Goal: Task Accomplishment & Management: Manage account settings

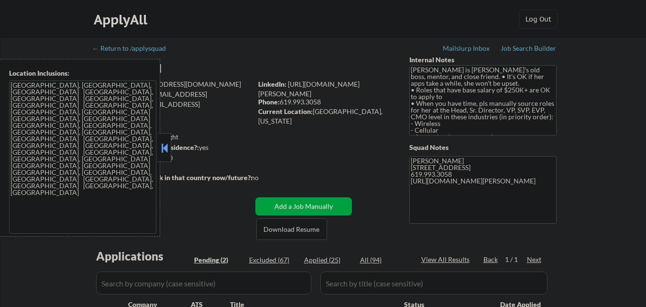
select select ""pending""
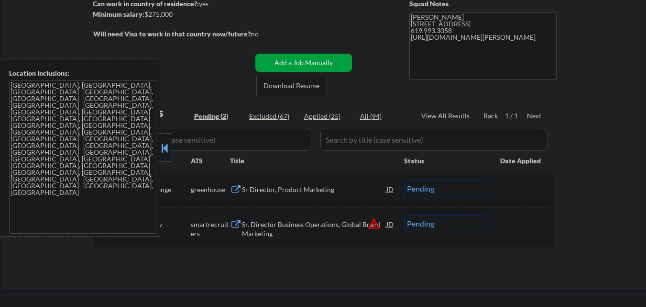
click at [166, 143] on button at bounding box center [164, 148] width 11 height 14
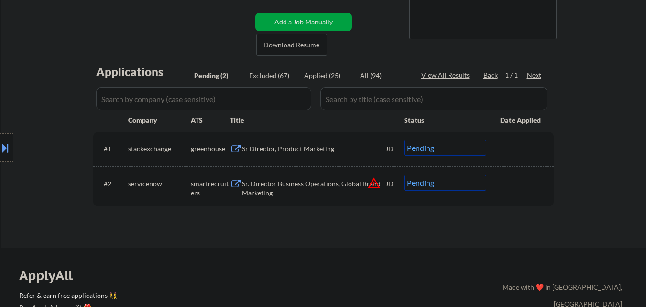
scroll to position [191, 0]
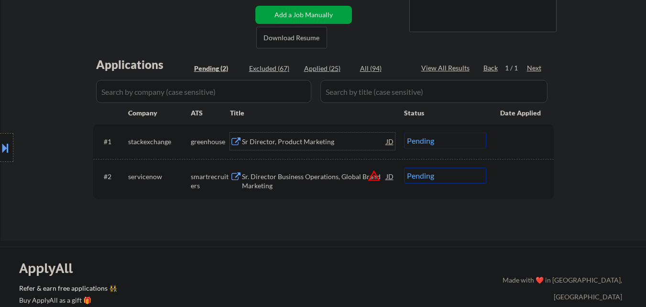
click at [289, 140] on div "Sr Director, Product Marketing" at bounding box center [314, 142] width 144 height 10
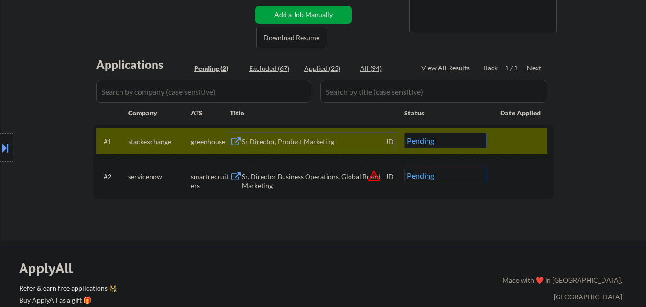
click at [296, 141] on div "Sr Director, Product Marketing" at bounding box center [314, 142] width 144 height 10
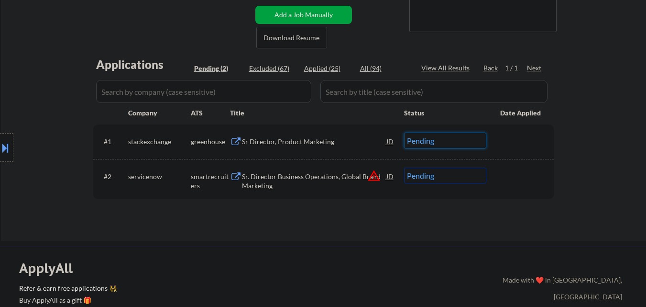
click at [459, 137] on select "Choose an option... Pending Applied Excluded (Questions) Excluded (Expired) Exc…" at bounding box center [445, 140] width 82 height 16
click at [404, 132] on select "Choose an option... Pending Applied Excluded (Questions) Excluded (Expired) Exc…" at bounding box center [445, 140] width 82 height 16
click at [325, 172] on div "Sr. Director Business Operations, Global Brand Marketing" at bounding box center [314, 181] width 144 height 19
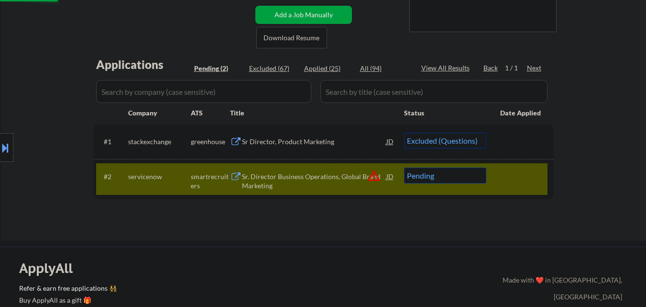
select select ""pending""
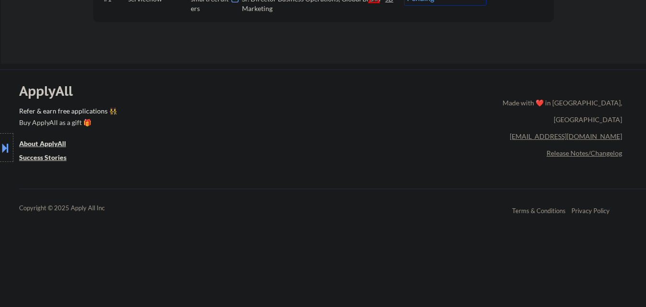
scroll to position [335, 0]
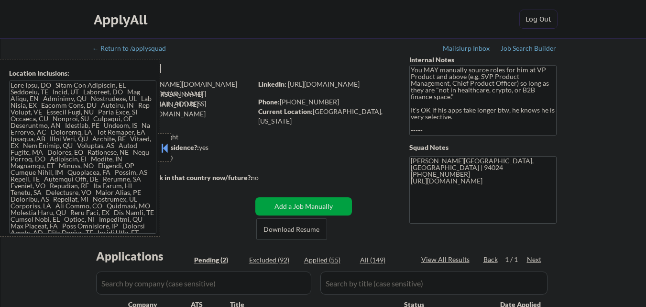
select select ""pending""
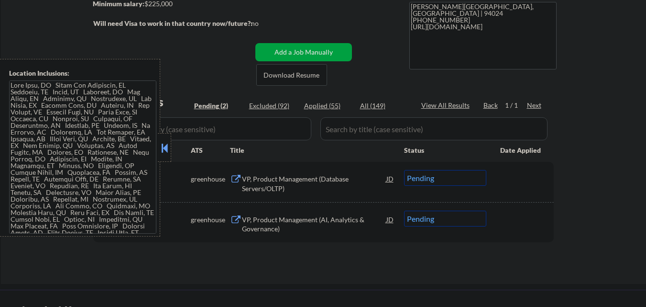
scroll to position [191, 0]
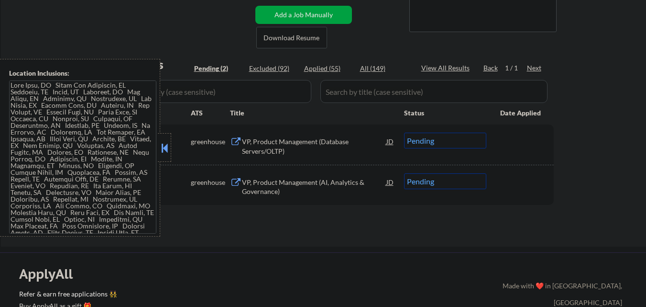
click at [165, 152] on button at bounding box center [164, 148] width 11 height 14
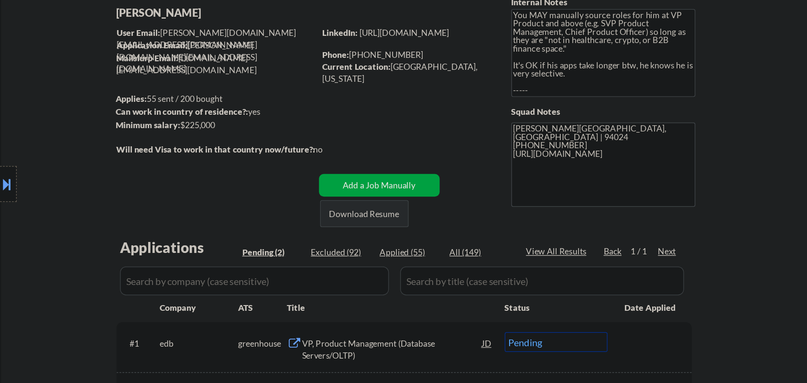
scroll to position [0, 0]
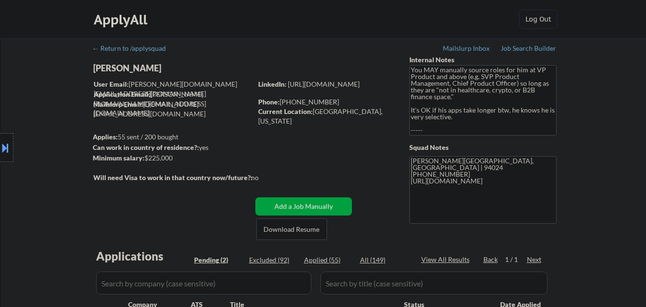
select select ""pending""
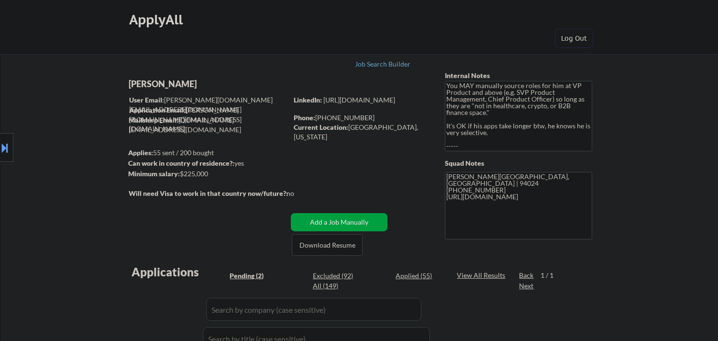
click at [165, 84] on div "Location Inclusions:" at bounding box center [85, 147] width 171 height 177
select select ""pending""
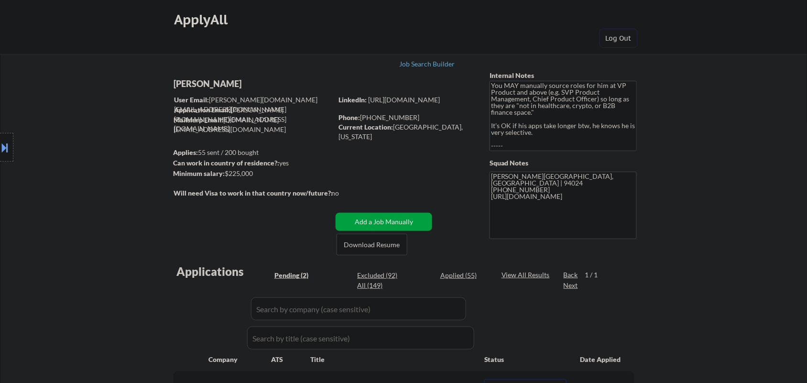
click at [203, 84] on div "Elliott Ng" at bounding box center [272, 84] width 197 height 12
copy div "Elliott Ng"
click at [399, 128] on div "Current Location: Los Altos, California" at bounding box center [406, 131] width 135 height 19
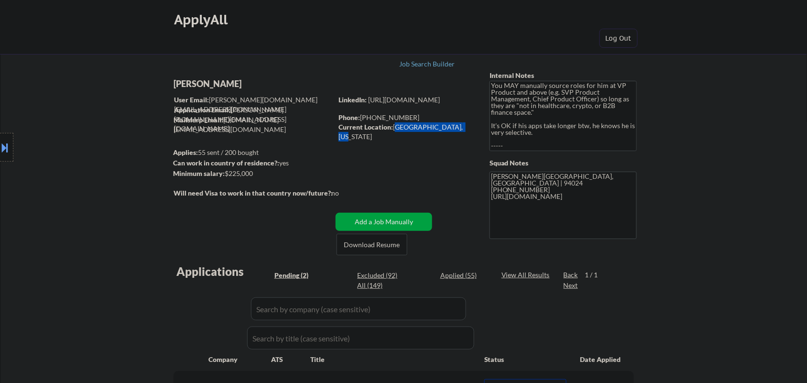
drag, startPoint x: 399, startPoint y: 128, endPoint x: 446, endPoint y: 127, distance: 46.4
click at [446, 127] on div "Current Location: Los Altos, California" at bounding box center [406, 131] width 135 height 19
copy div "Los Altos, California"
click at [0, 146] on button at bounding box center [5, 148] width 11 height 16
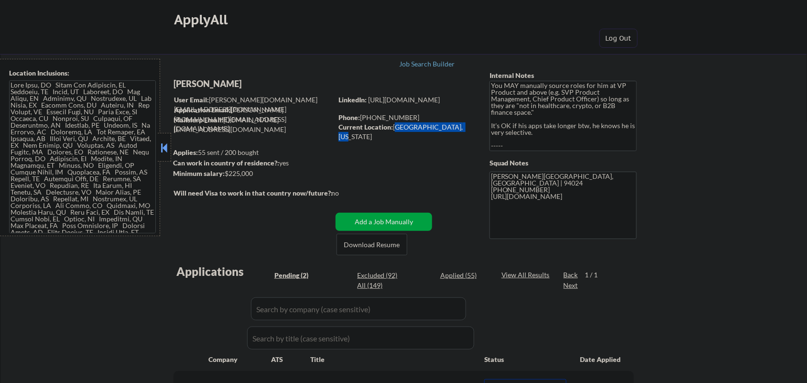
select select ""pending""
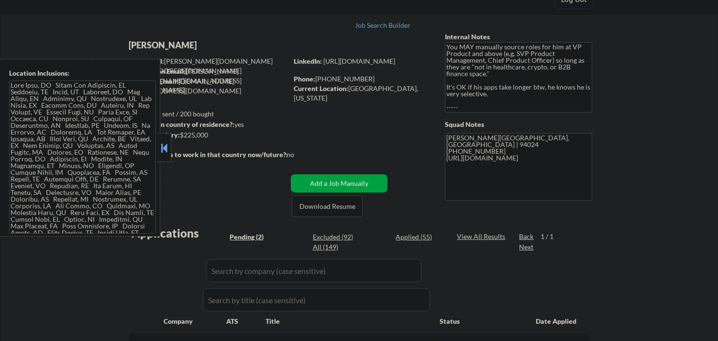
scroll to position [106, 0]
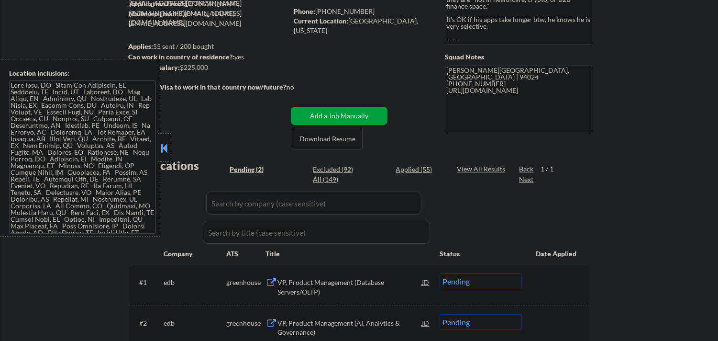
drag, startPoint x: 165, startPoint y: 146, endPoint x: 192, endPoint y: 164, distance: 32.1
click at [165, 146] on button at bounding box center [164, 148] width 11 height 14
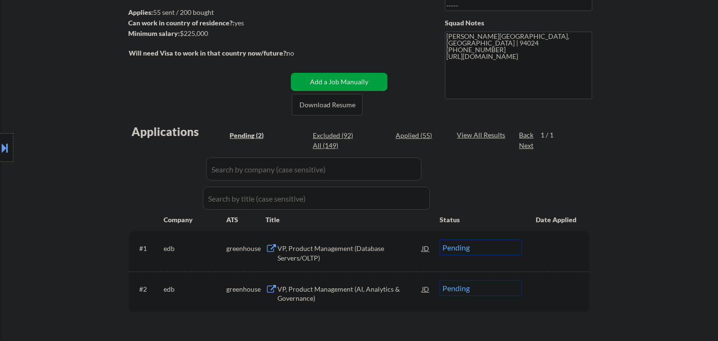
scroll to position [159, 0]
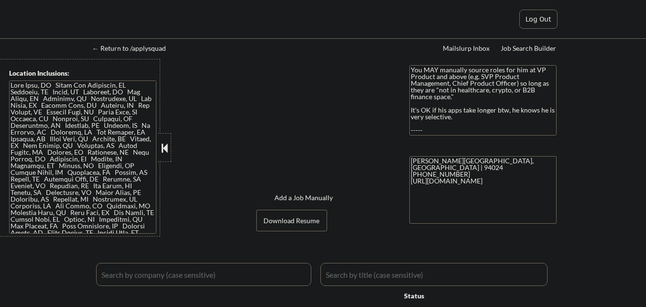
select select ""pending""
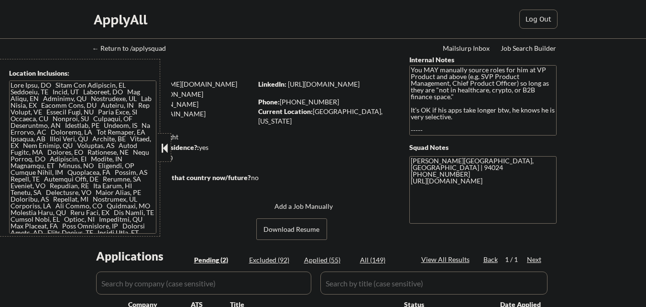
select select ""pending""
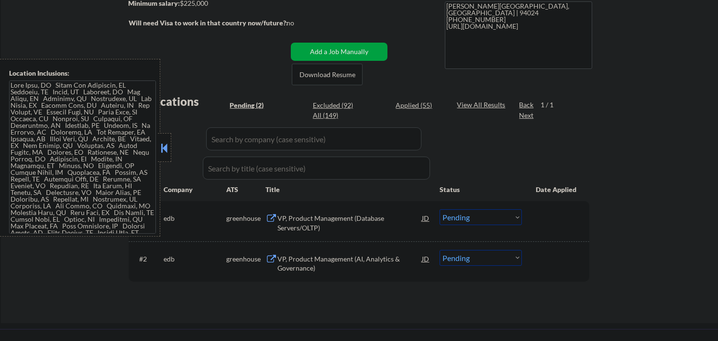
scroll to position [212, 0]
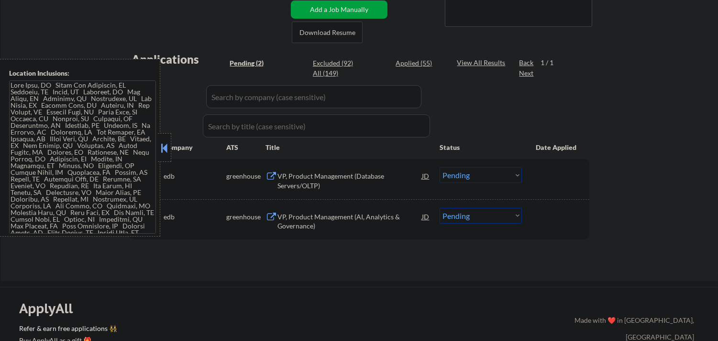
click at [358, 178] on div "VP, Product Management (Database Servers/OLTP)" at bounding box center [349, 180] width 144 height 19
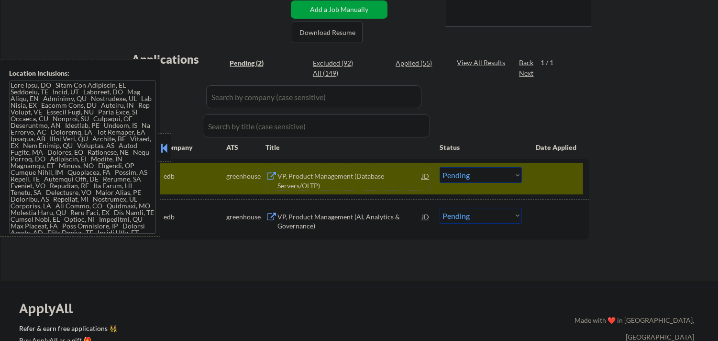
click at [317, 175] on div "VP, Product Management (Database Servers/OLTP)" at bounding box center [349, 180] width 144 height 19
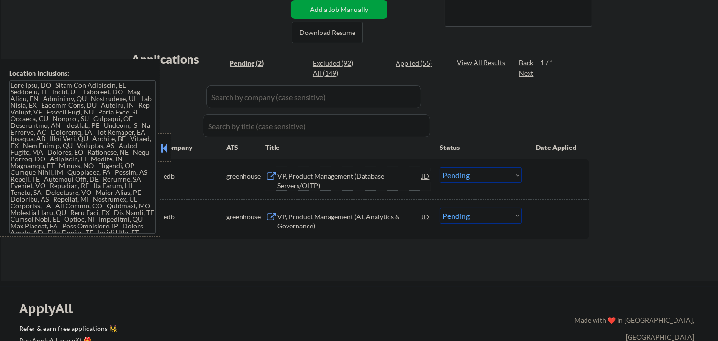
drag, startPoint x: 166, startPoint y: 147, endPoint x: 330, endPoint y: 68, distance: 182.0
click at [166, 147] on button at bounding box center [164, 148] width 11 height 14
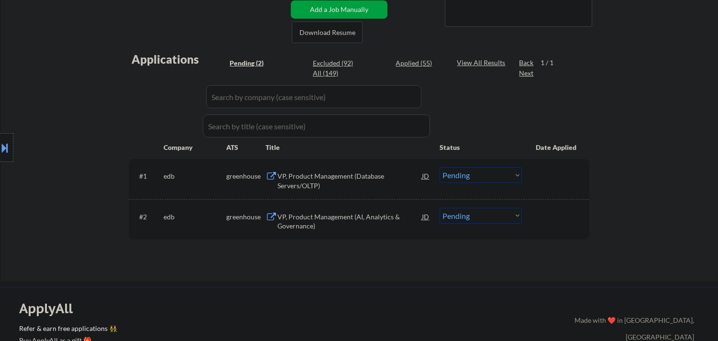
click at [493, 175] on select "Choose an option... Pending Applied Excluded (Questions) Excluded (Expired) Exc…" at bounding box center [481, 175] width 82 height 16
click at [440, 167] on select "Choose an option... Pending Applied Excluded (Questions) Excluded (Expired) Exc…" at bounding box center [481, 175] width 82 height 16
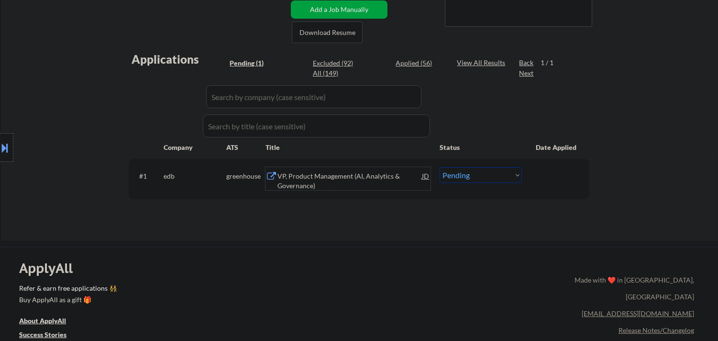
click at [331, 180] on div "VP, Product Management (AI, Analytics & Governance)" at bounding box center [349, 180] width 144 height 19
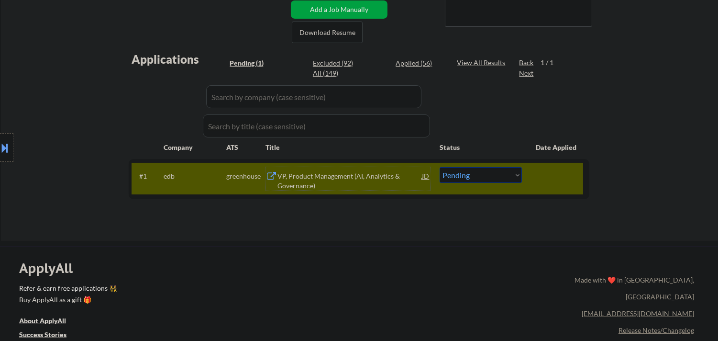
click at [352, 181] on div "VP, Product Management (AI, Analytics & Governance)" at bounding box center [349, 180] width 144 height 19
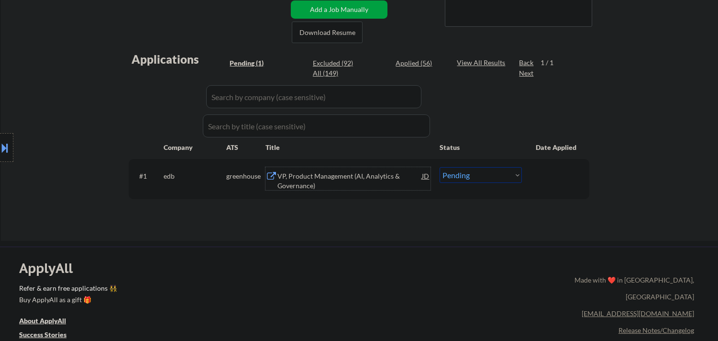
click at [497, 174] on select "Choose an option... Pending Applied Excluded (Questions) Excluded (Expired) Exc…" at bounding box center [481, 175] width 82 height 16
select select ""excluded""
click at [440, 167] on select "Choose an option... Pending Applied Excluded (Questions) Excluded (Expired) Exc…" at bounding box center [481, 175] width 82 height 16
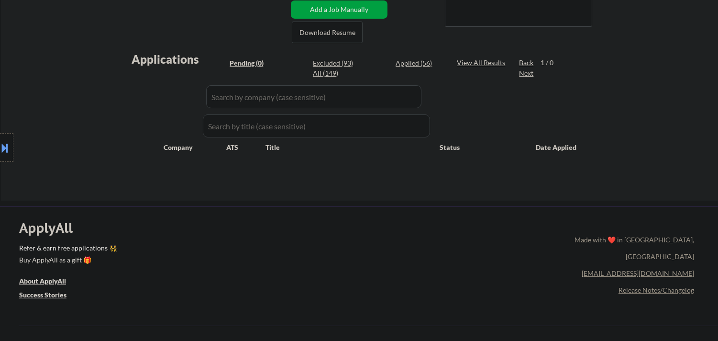
scroll to position [159, 0]
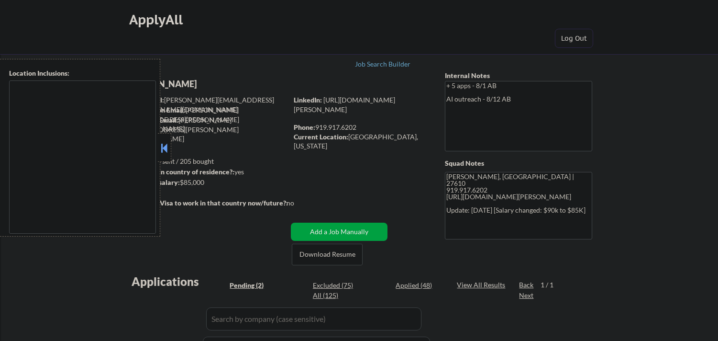
select select ""pending""
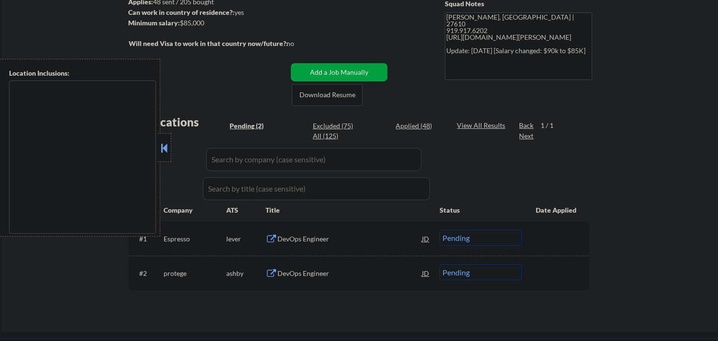
click at [165, 151] on button at bounding box center [164, 148] width 11 height 14
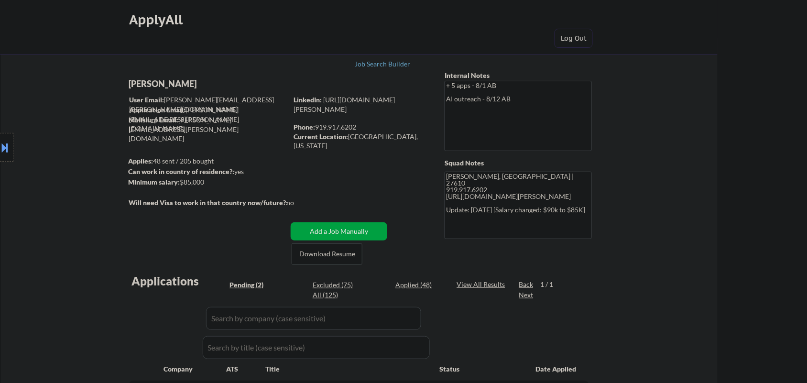
select select ""pending""
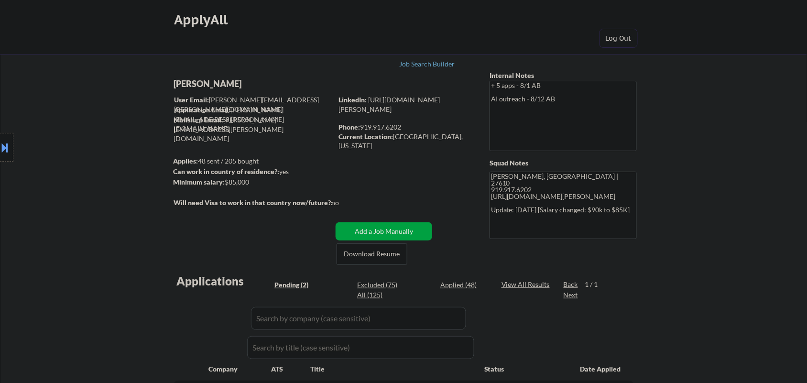
click at [261, 84] on div "[PERSON_NAME]" at bounding box center [272, 84] width 197 height 12
copy div "[PERSON_NAME]"
click at [405, 137] on div "Current Location: [GEOGRAPHIC_DATA], [US_STATE]" at bounding box center [406, 141] width 135 height 19
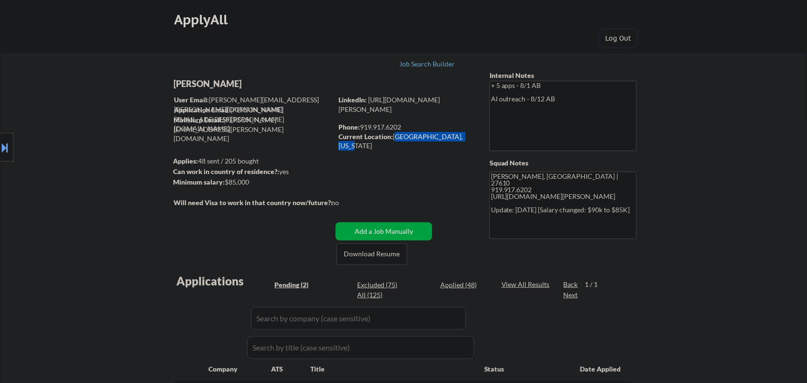
drag, startPoint x: 405, startPoint y: 137, endPoint x: 448, endPoint y: 137, distance: 43.5
click at [448, 137] on div "Current Location: Raleigh, North Carolina" at bounding box center [406, 141] width 135 height 19
copy div "Raleigh, North Carolina"
click at [1, 153] on button at bounding box center [5, 148] width 11 height 16
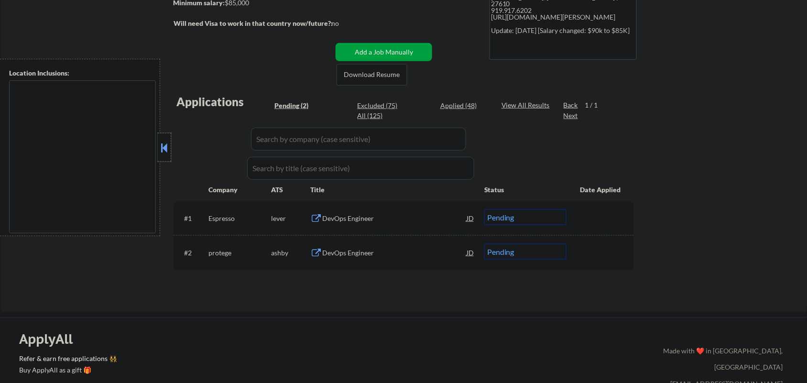
click at [164, 136] on div at bounding box center [164, 147] width 13 height 29
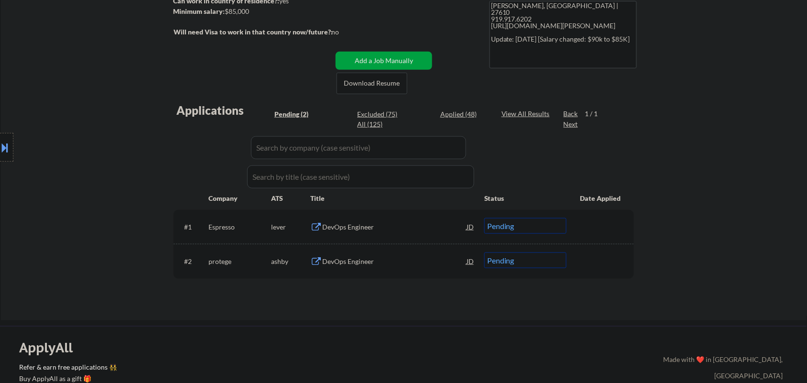
scroll to position [60, 0]
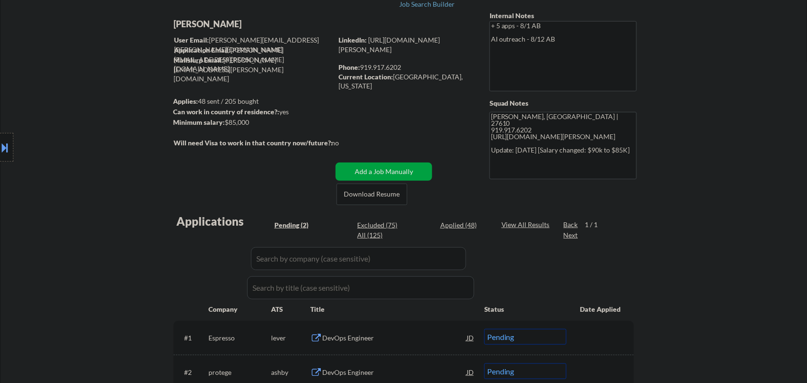
click at [5, 156] on div at bounding box center [6, 147] width 13 height 29
drag, startPoint x: 164, startPoint y: 139, endPoint x: 162, endPoint y: 146, distance: 8.0
click at [165, 140] on div at bounding box center [164, 147] width 13 height 29
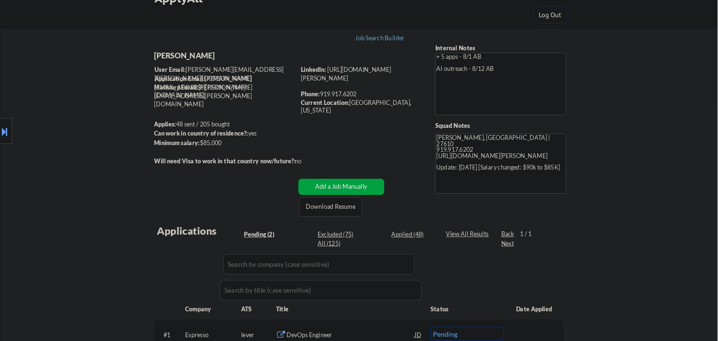
scroll to position [0, 0]
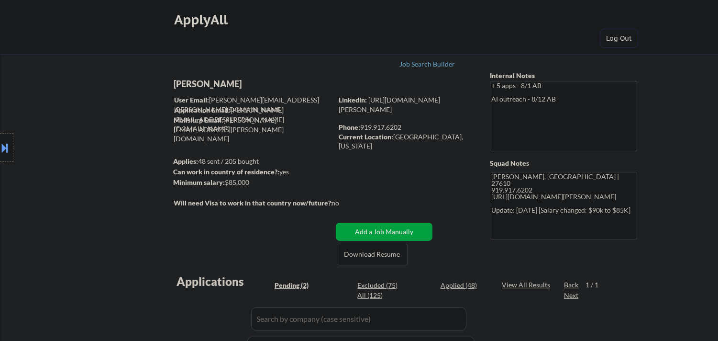
select select ""pending""
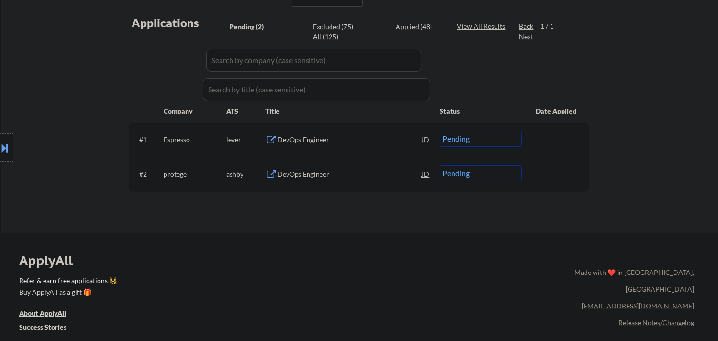
scroll to position [265, 0]
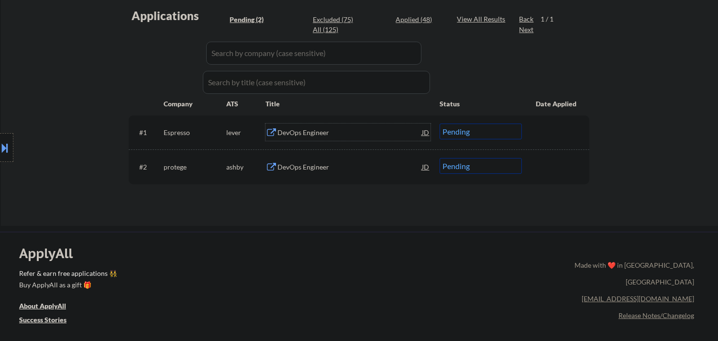
click at [324, 134] on div "DevOps Engineer" at bounding box center [349, 133] width 144 height 10
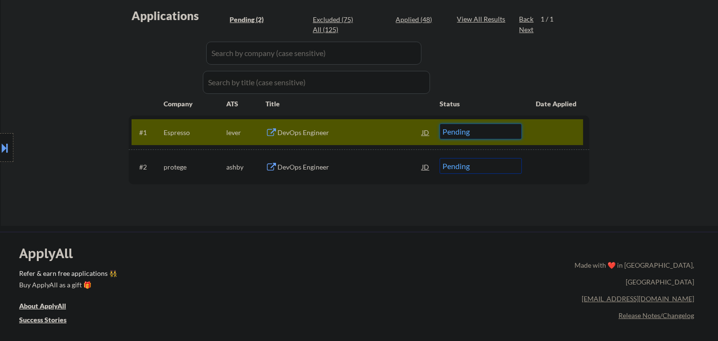
click at [462, 132] on select "Choose an option... Pending Applied Excluded (Questions) Excluded (Expired) Exc…" at bounding box center [481, 131] width 82 height 16
click at [440, 123] on select "Choose an option... Pending Applied Excluded (Questions) Excluded (Expired) Exc…" at bounding box center [481, 131] width 82 height 16
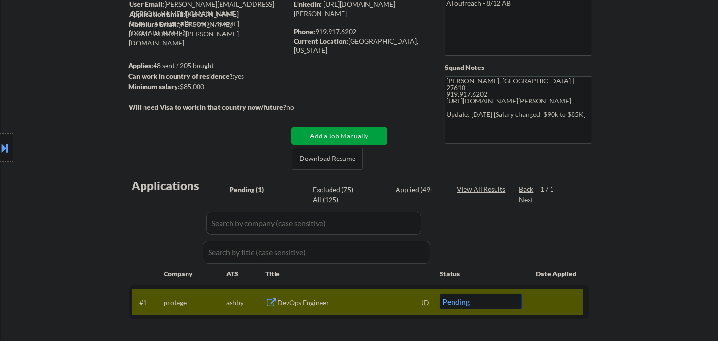
scroll to position [212, 0]
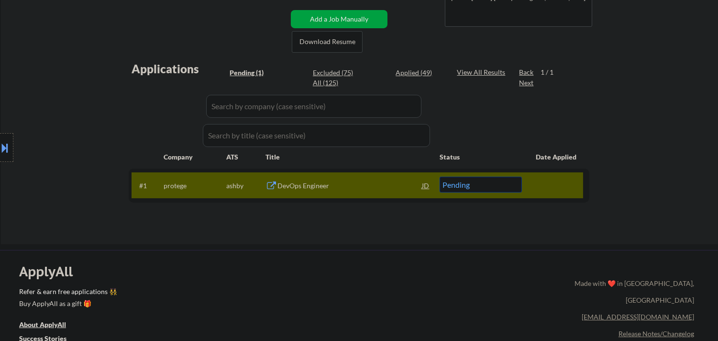
click at [297, 184] on div "DevOps Engineer" at bounding box center [349, 186] width 144 height 10
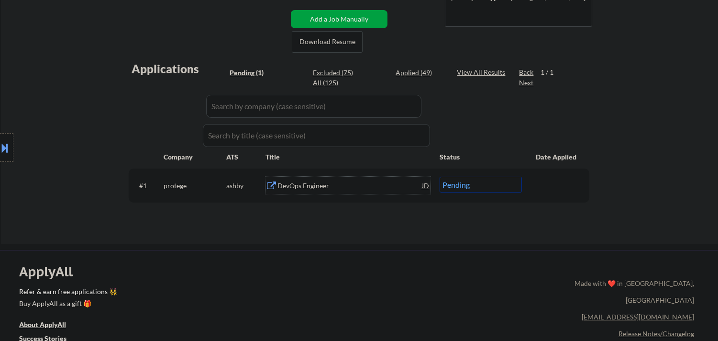
click at [481, 185] on select "Choose an option... Pending Applied Excluded (Questions) Excluded (Expired) Exc…" at bounding box center [481, 184] width 82 height 16
select select ""excluded""
click at [440, 176] on select "Choose an option... Pending Applied Excluded (Questions) Excluded (Expired) Exc…" at bounding box center [481, 184] width 82 height 16
select select ""excluded""
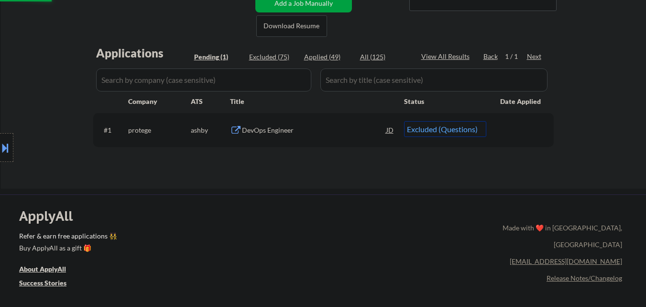
select select ""excluded""
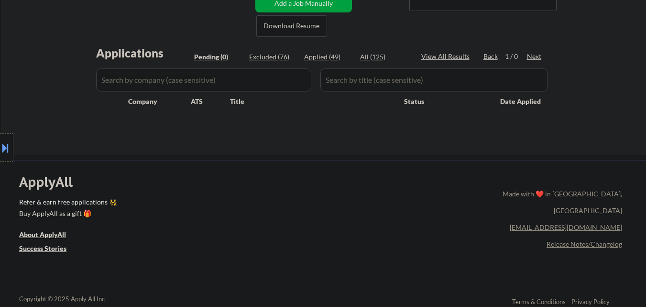
click at [329, 55] on div "Applied (49)" at bounding box center [328, 57] width 48 height 10
select select ""applied""
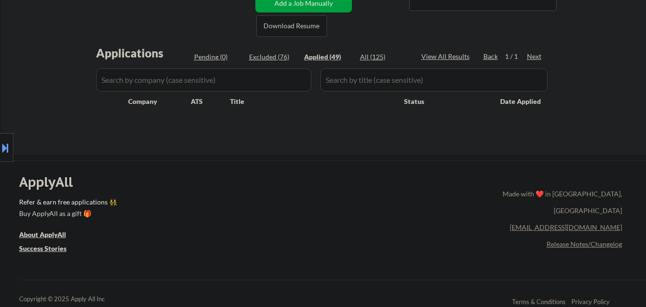
select select ""applied""
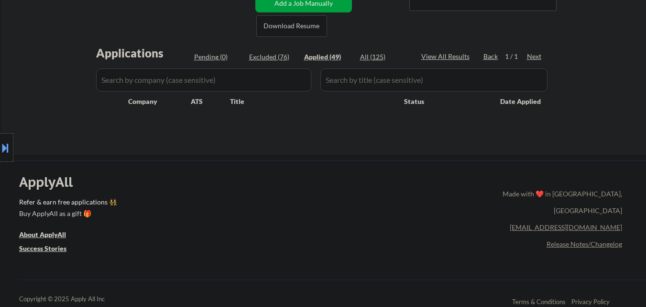
select select ""applied""
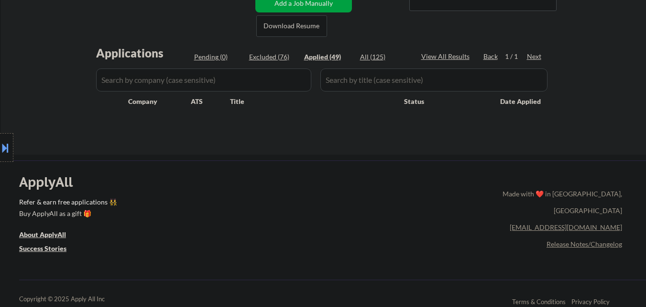
select select ""applied""
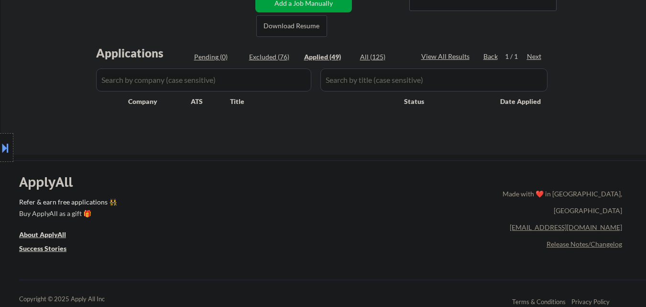
select select ""applied""
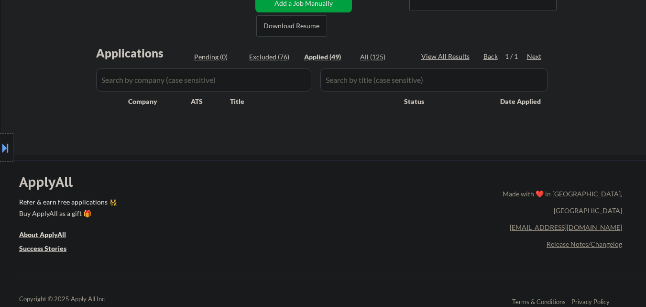
select select ""applied""
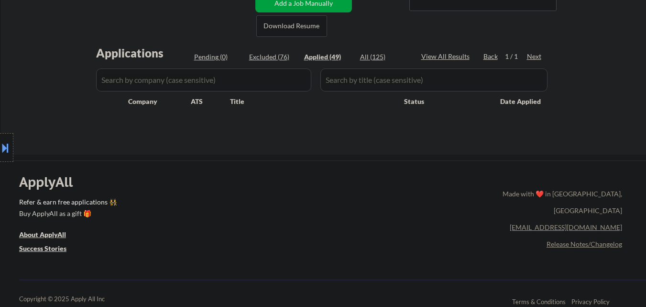
select select ""applied""
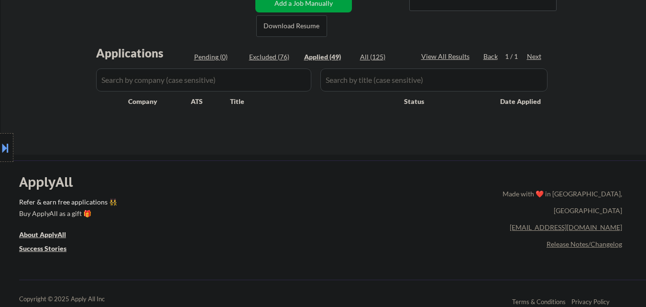
select select ""applied""
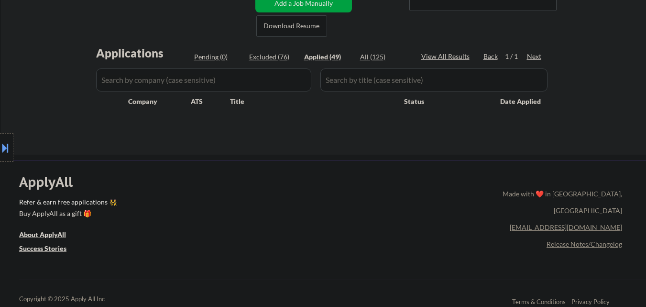
select select ""applied""
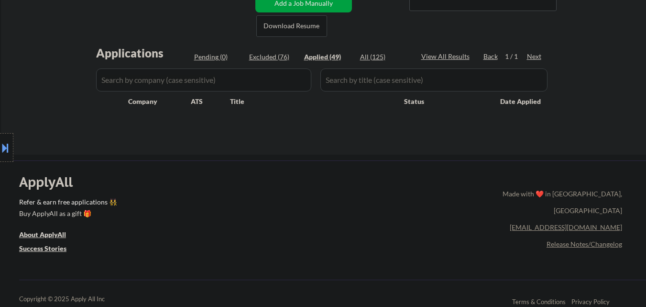
select select ""applied""
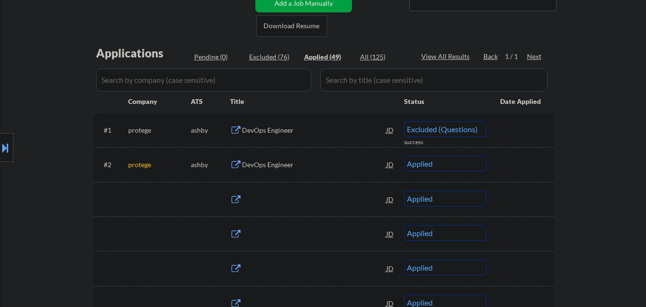
click at [320, 53] on div "Applied (49)" at bounding box center [328, 57] width 48 height 10
select select ""applied""
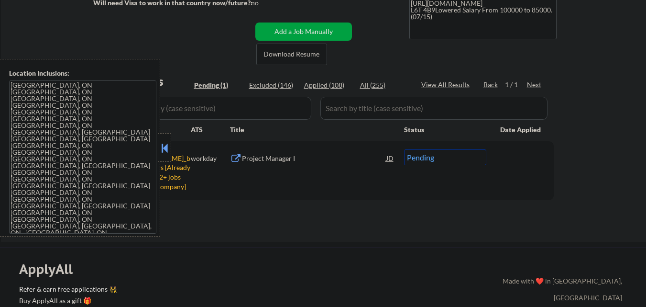
scroll to position [191, 0]
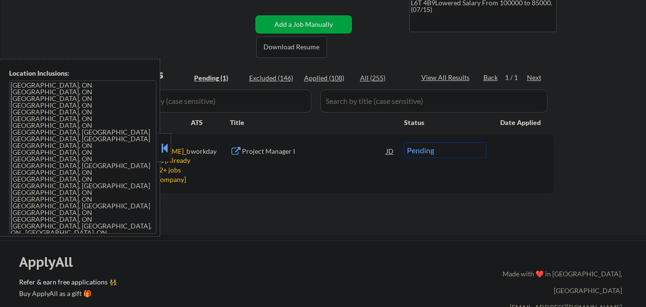
click at [166, 139] on div at bounding box center [164, 147] width 13 height 29
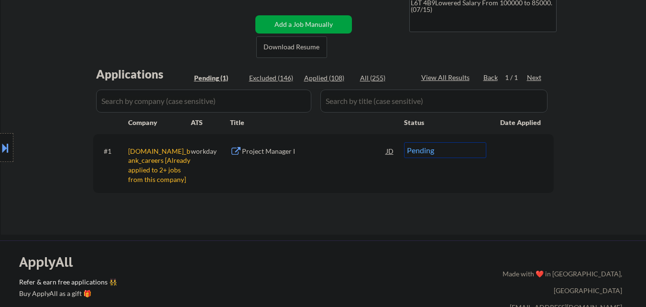
click at [474, 153] on select "Choose an option... Pending Applied Excluded (Questions) Excluded (Expired) Exc…" at bounding box center [445, 150] width 82 height 16
select select ""excluded__other_""
click at [404, 142] on select "Choose an option... Pending Applied Excluded (Questions) Excluded (Expired) Exc…" at bounding box center [445, 150] width 82 height 16
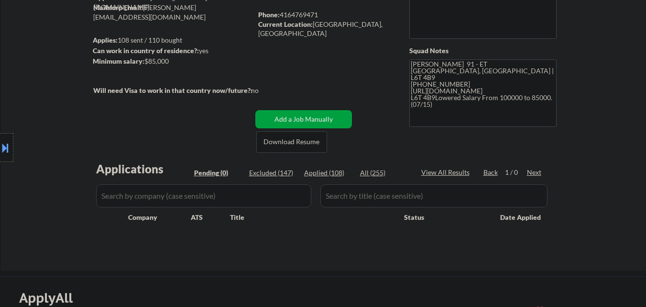
scroll to position [0, 0]
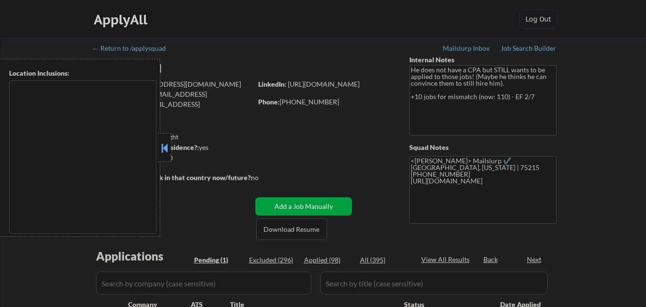
select select ""pending""
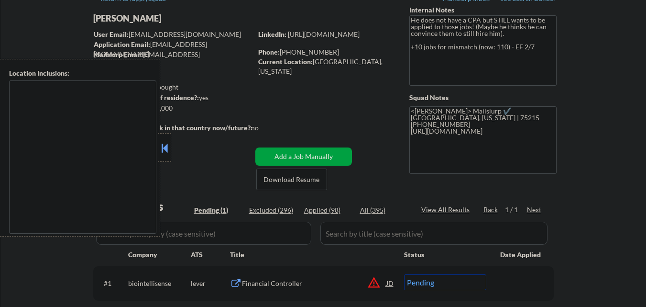
scroll to position [96, 0]
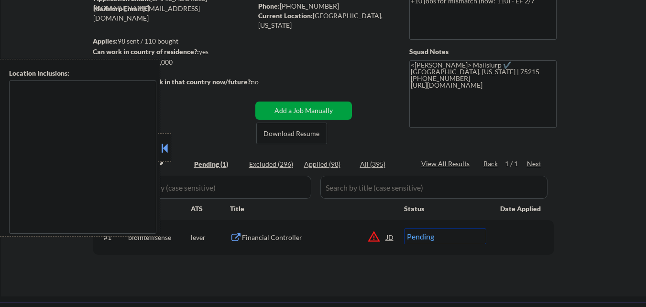
click at [165, 146] on button at bounding box center [164, 148] width 11 height 14
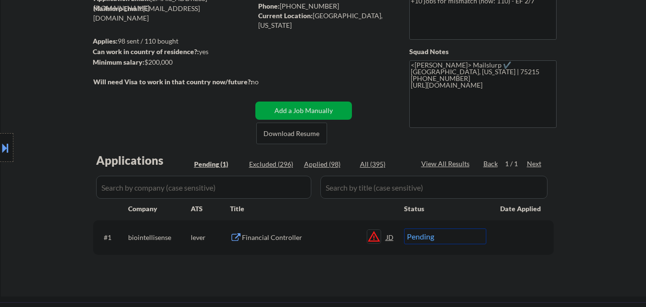
click at [377, 239] on button "warning_amber" at bounding box center [373, 236] width 13 height 13
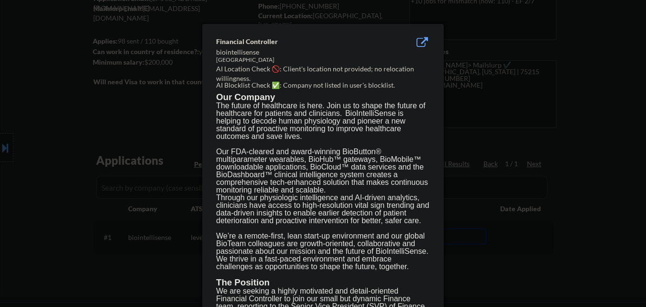
click at [1, 105] on div at bounding box center [323, 153] width 646 height 307
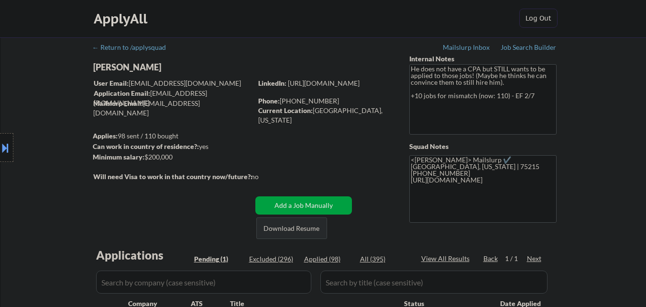
scroll to position [0, 0]
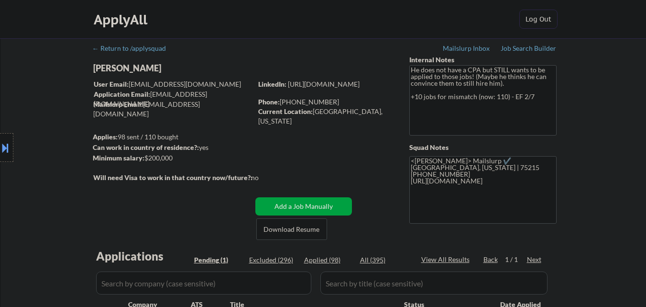
select select ""pending""
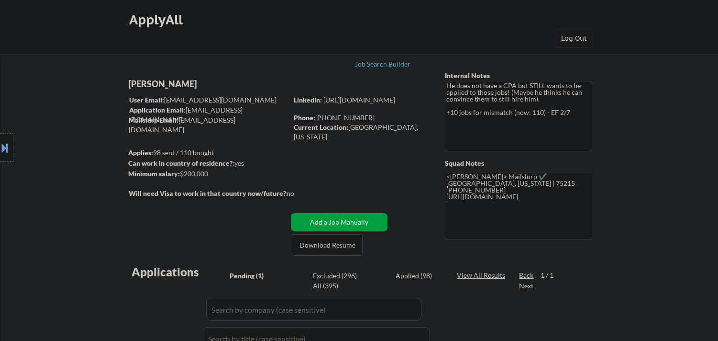
click at [187, 83] on div "[PERSON_NAME]" at bounding box center [227, 84] width 197 height 12
copy div "[PERSON_NAME]"
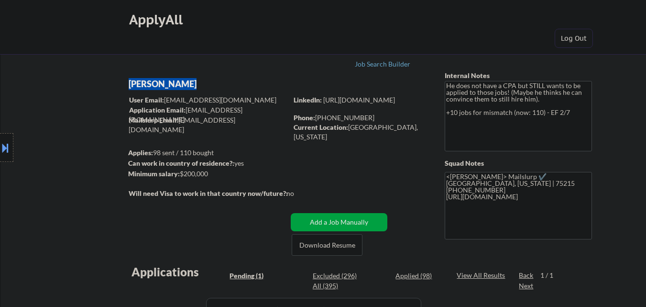
select select ""pending""
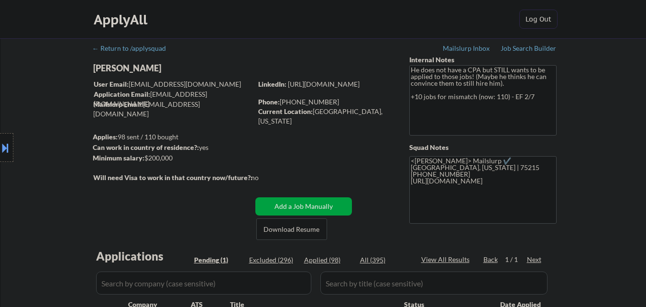
click at [326, 114] on div "Current Location: [GEOGRAPHIC_DATA], [US_STATE]" at bounding box center [325, 116] width 135 height 19
drag, startPoint x: 326, startPoint y: 114, endPoint x: 344, endPoint y: 113, distance: 18.2
click at [344, 113] on div "Current Location: [GEOGRAPHIC_DATA], [US_STATE]" at bounding box center [325, 116] width 135 height 19
copy div "[GEOGRAPHIC_DATA], [US_STATE]"
click at [0, 146] on button at bounding box center [5, 148] width 11 height 16
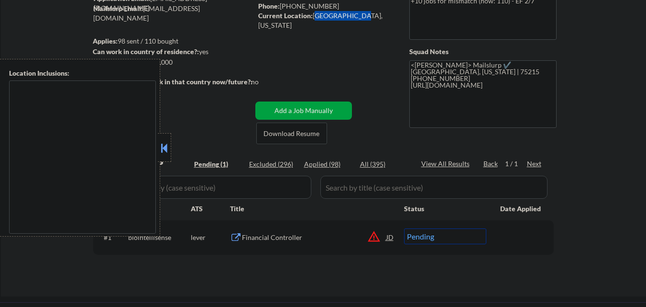
click at [161, 144] on button at bounding box center [164, 148] width 11 height 14
